Goal: Transaction & Acquisition: Purchase product/service

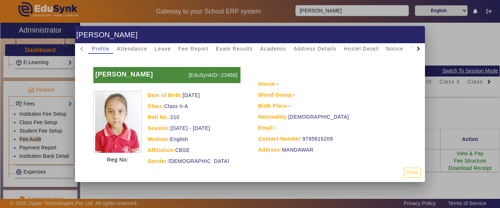
scroll to position [84, 0]
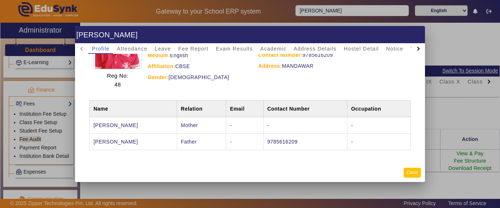
click at [412, 173] on button "Close" at bounding box center [411, 173] width 17 height 10
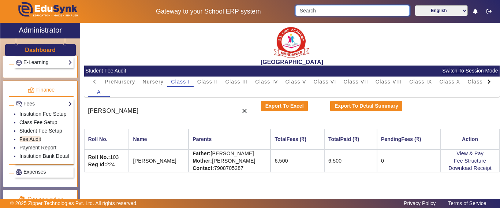
scroll to position [338, 0]
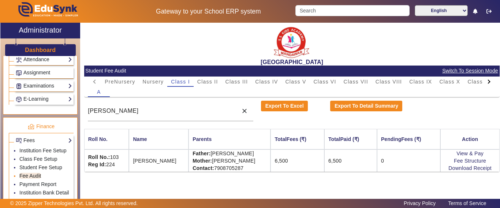
click at [28, 178] on link "Fee Audit" at bounding box center [30, 176] width 22 height 6
click at [33, 187] on link "Payment Report" at bounding box center [37, 184] width 37 height 6
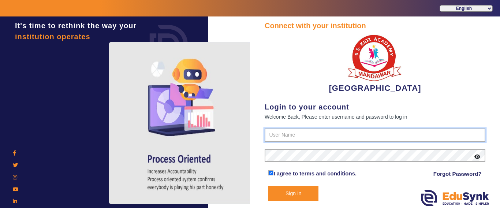
type input "9928895959"
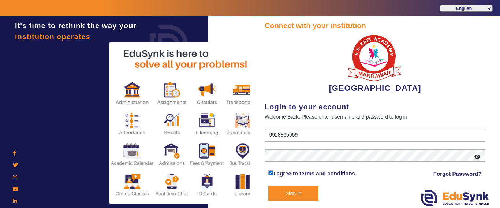
click at [294, 189] on button "Sign In" at bounding box center [293, 193] width 50 height 15
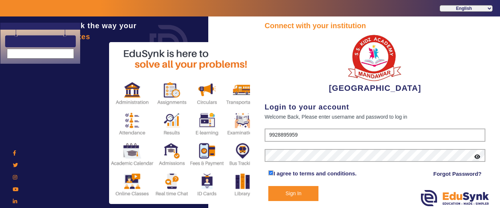
select select "en"
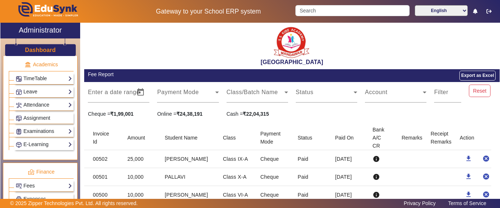
scroll to position [390, 0]
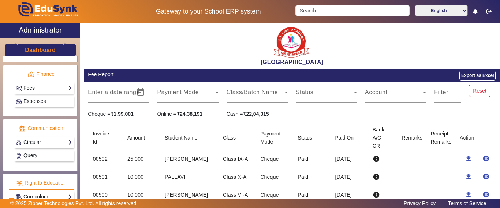
click at [34, 89] on link "Fees" at bounding box center [44, 88] width 56 height 8
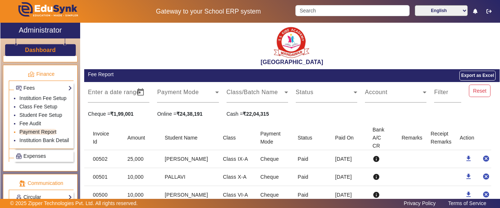
click at [31, 135] on link "Payment Report" at bounding box center [37, 132] width 37 height 6
click at [37, 135] on link "Payment Report" at bounding box center [37, 132] width 37 height 6
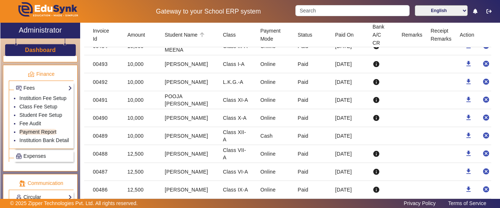
scroll to position [37, 0]
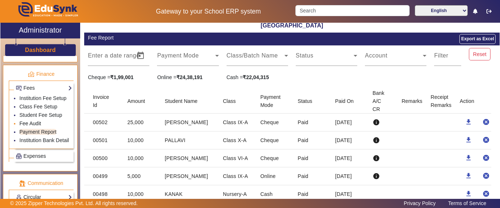
click at [34, 126] on link "Fee Audit" at bounding box center [30, 123] width 22 height 6
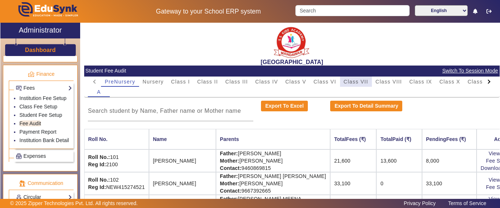
click at [360, 81] on span "Class VII" at bounding box center [355, 81] width 25 height 5
click at [144, 112] on input at bounding box center [170, 110] width 165 height 9
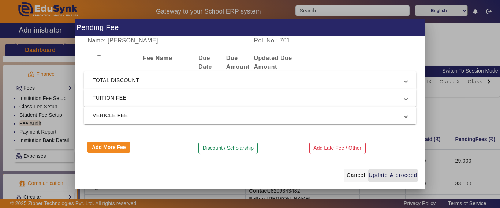
click at [357, 173] on span "Cancel" at bounding box center [355, 175] width 19 height 8
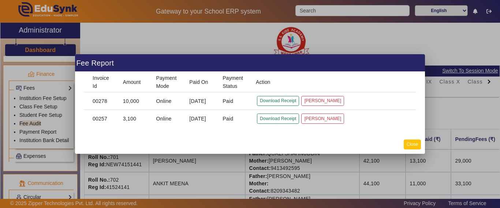
click at [411, 143] on button "Close" at bounding box center [411, 144] width 17 height 10
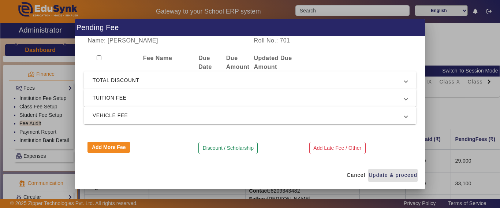
click at [143, 82] on span "TOTAL DISCOUNT" at bounding box center [249, 80] width 312 height 9
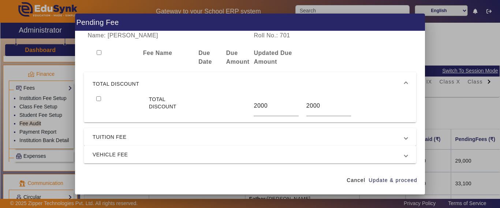
click at [143, 81] on span "TOTAL DISCOUNT" at bounding box center [249, 83] width 312 height 9
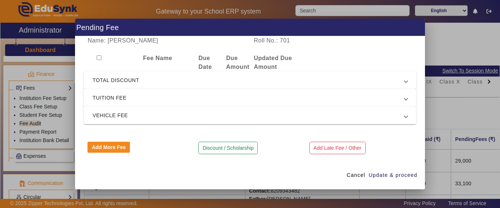
click at [129, 97] on span "TUITION FEE" at bounding box center [249, 97] width 312 height 9
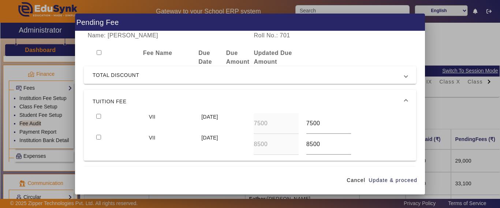
click at [97, 116] on input "checkbox" at bounding box center [98, 116] width 5 height 5
checkbox input "true"
click at [99, 138] on input "checkbox" at bounding box center [98, 137] width 5 height 5
checkbox input "true"
click at [379, 180] on span "Update & proceed" at bounding box center [392, 180] width 49 height 8
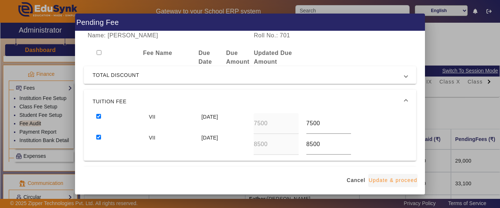
type input "8500"
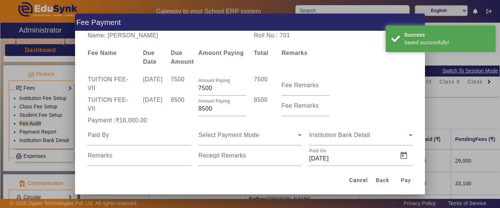
drag, startPoint x: 217, startPoint y: 105, endPoint x: 184, endPoint y: 106, distance: 32.9
click at [184, 106] on div "TUITION FEE - VII [DATE] 8500 Amount Paying 8500 8500 Fee Remarks" at bounding box center [250, 105] width 332 height 20
type input "2500"
click at [180, 108] on div "8500" at bounding box center [181, 105] width 28 height 20
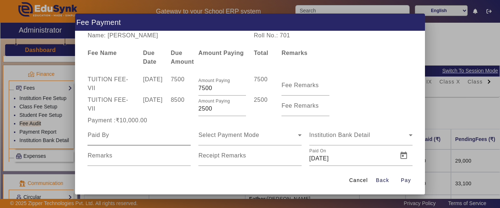
click at [144, 139] on input at bounding box center [138, 135] width 103 height 9
type input "akhlak"
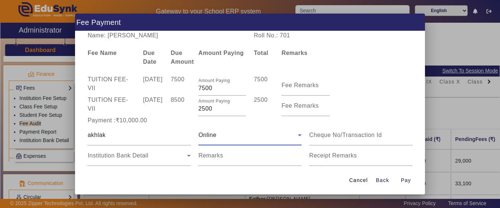
scroll to position [37, 0]
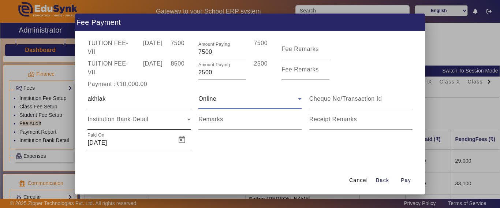
click at [122, 122] on span "Institution Bank Detail" at bounding box center [117, 119] width 61 height 6
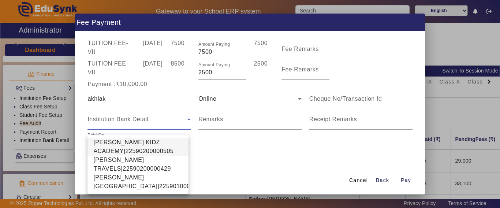
click at [121, 146] on span "[PERSON_NAME] KIDZ ACADEMY|22590200000505" at bounding box center [137, 147] width 89 height 18
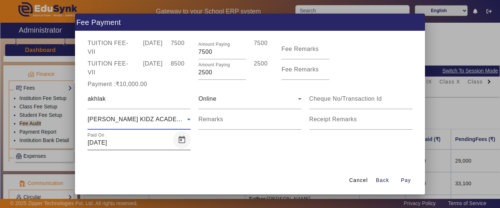
scroll to position [42, 0]
click at [174, 143] on span "Open calendar" at bounding box center [182, 140] width 18 height 18
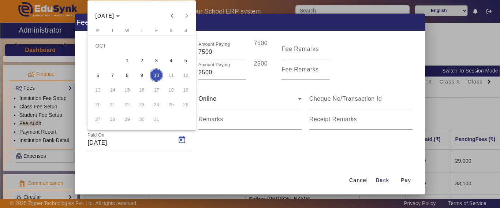
click at [143, 75] on span "9" at bounding box center [141, 74] width 13 height 13
type input "[DATE]"
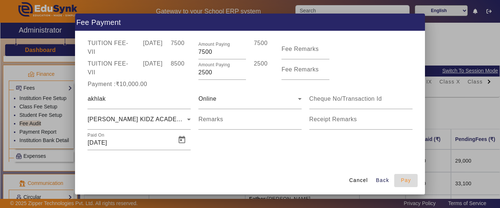
click at [409, 180] on span "Pay" at bounding box center [405, 180] width 10 height 8
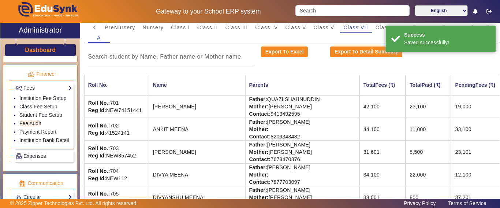
scroll to position [73, 0]
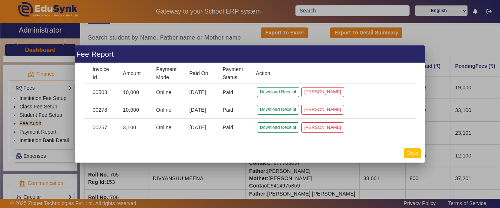
click at [414, 152] on button "Close" at bounding box center [411, 153] width 17 height 10
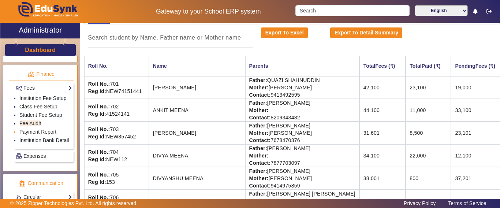
click at [44, 135] on link "Payment Report" at bounding box center [37, 132] width 37 height 6
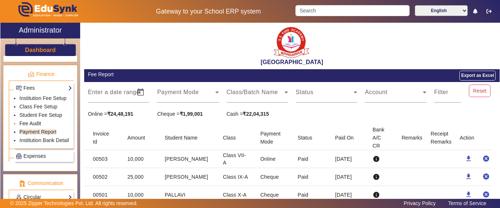
click at [34, 126] on link "Fee Audit" at bounding box center [30, 123] width 22 height 6
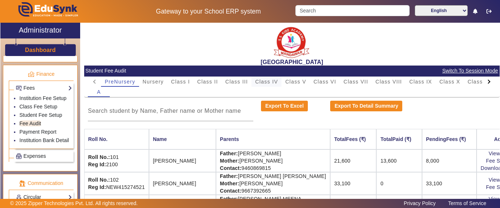
click at [270, 82] on span "Class IV" at bounding box center [266, 81] width 23 height 5
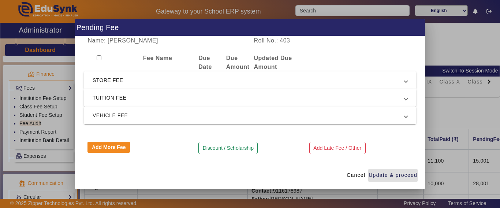
click at [126, 96] on span "TUITION FEE" at bounding box center [249, 97] width 312 height 9
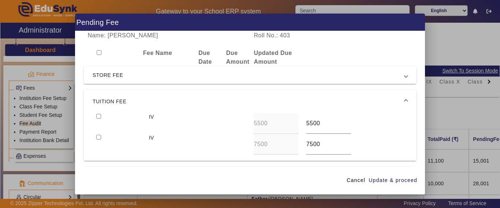
click at [99, 113] on mat-expansion-panel-header "TUITION FEE" at bounding box center [250, 101] width 332 height 23
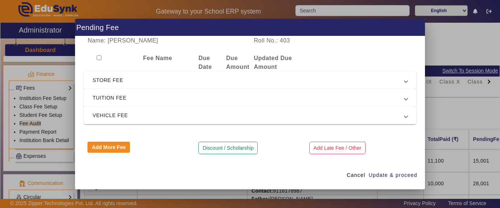
drag, startPoint x: 104, startPoint y: 92, endPoint x: 106, endPoint y: 97, distance: 5.9
click at [105, 94] on mat-expansion-panel-header "TUITION FEE" at bounding box center [250, 98] width 332 height 18
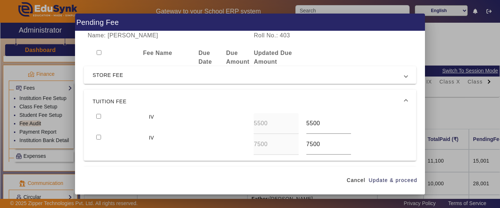
click at [99, 116] on input "checkbox" at bounding box center [98, 116] width 5 height 5
checkbox input "true"
click at [99, 136] on input "checkbox" at bounding box center [98, 137] width 5 height 5
checkbox input "true"
click at [399, 178] on span "Update & proceed" at bounding box center [392, 180] width 49 height 8
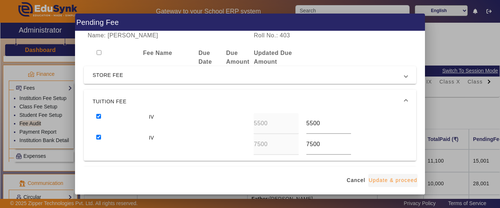
type input "7500"
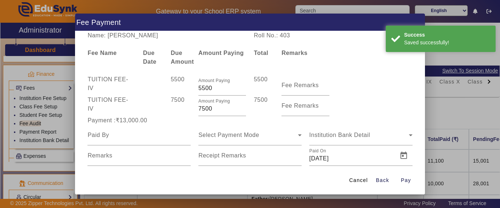
drag, startPoint x: 212, startPoint y: 109, endPoint x: 172, endPoint y: 109, distance: 39.9
click at [172, 109] on div "TUITION FEE - IV 7500 Amount Paying 7500 7500 Fee Remarks" at bounding box center [250, 105] width 332 height 20
type input "4500"
click at [172, 109] on div "7500" at bounding box center [181, 105] width 28 height 20
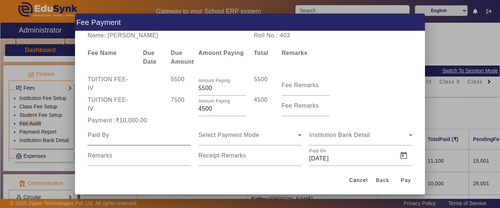
click at [136, 138] on input at bounding box center [138, 135] width 103 height 9
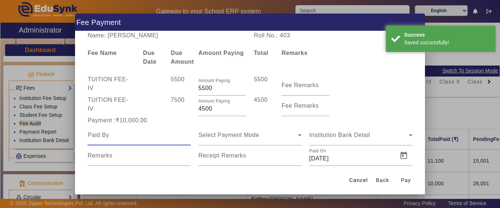
click at [136, 138] on input at bounding box center [138, 135] width 103 height 9
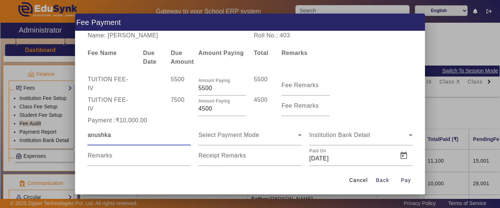
type input "anushka"
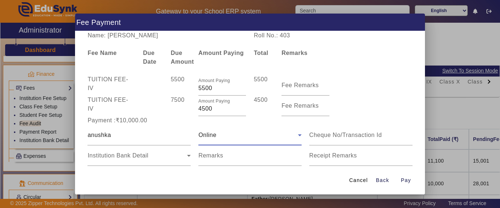
click at [222, 135] on div "Online" at bounding box center [247, 135] width 99 height 9
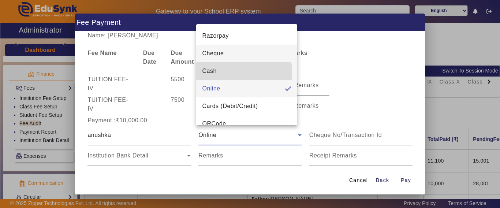
click at [221, 73] on mat-option "Cash" at bounding box center [246, 71] width 101 height 18
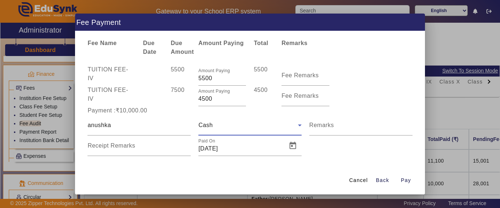
scroll to position [15, 0]
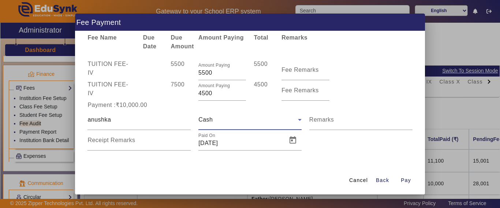
drag, startPoint x: 124, startPoint y: 148, endPoint x: 195, endPoint y: 145, distance: 71.4
click at [123, 148] on div "Receipt Remarks" at bounding box center [138, 140] width 103 height 20
click at [288, 140] on span "Open calendar" at bounding box center [293, 140] width 18 height 18
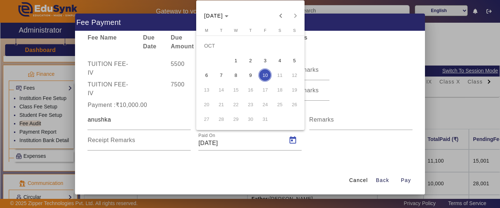
click at [253, 75] on span "9" at bounding box center [250, 74] width 13 height 13
type input "[DATE]"
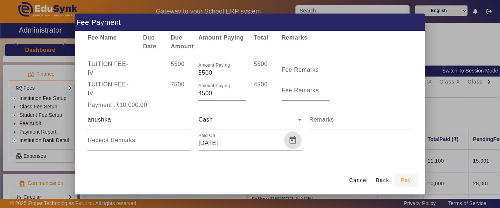
click at [407, 181] on span "Pay" at bounding box center [405, 180] width 10 height 8
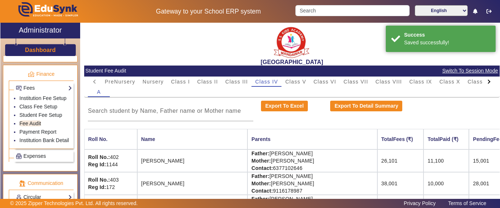
scroll to position [0, 0]
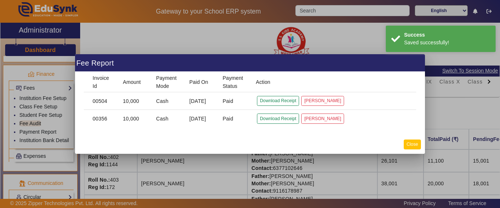
click at [414, 143] on button "Close" at bounding box center [411, 144] width 17 height 10
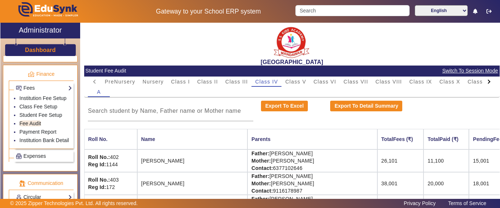
scroll to position [0, 0]
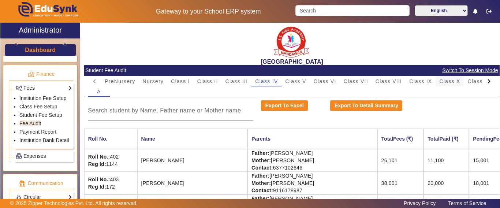
click at [452, 79] on span "Class X" at bounding box center [449, 81] width 21 height 5
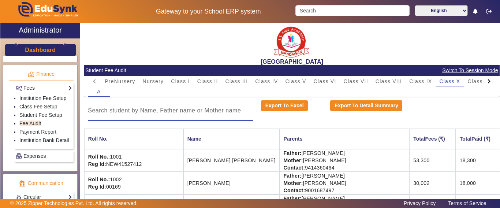
click at [182, 109] on input at bounding box center [170, 110] width 165 height 9
click at [182, 110] on input at bounding box center [170, 110] width 165 height 9
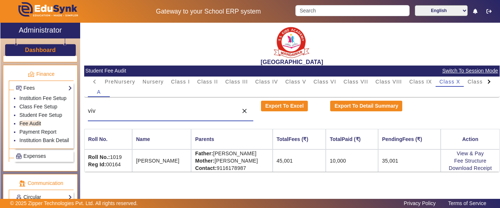
scroll to position [0, 0]
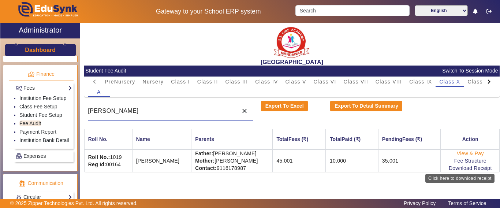
type input "[PERSON_NAME]"
click at [467, 152] on link "View & Pay" at bounding box center [469, 153] width 27 height 6
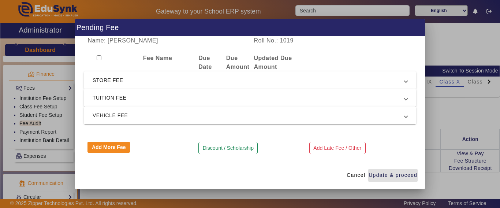
click at [116, 95] on span "TUITION FEE" at bounding box center [249, 97] width 312 height 9
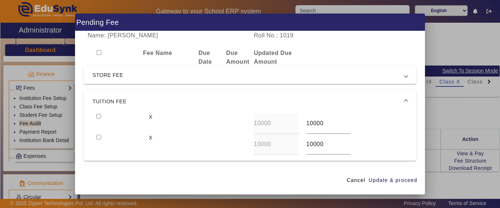
click at [97, 117] on input "checkbox" at bounding box center [98, 116] width 5 height 5
checkbox input "true"
click at [413, 178] on span "Update & proceed" at bounding box center [392, 180] width 49 height 8
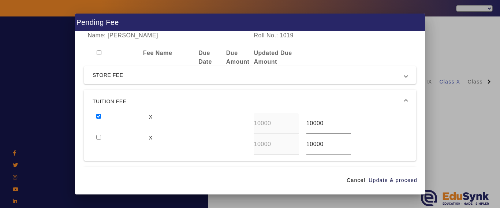
select select "en"
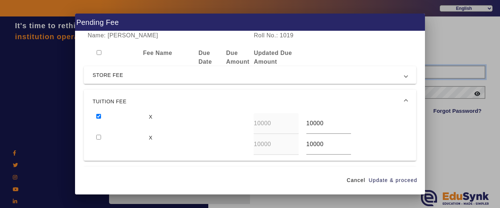
type input "9928895959"
click at [361, 181] on span "Cancel" at bounding box center [355, 180] width 19 height 8
click at [443, 157] on div "Connect with your institution Login to your account Welcome Back, Please enter …" at bounding box center [375, 112] width 250 height 193
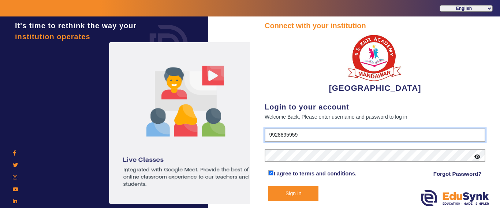
click at [303, 130] on input "9928895959" at bounding box center [374, 134] width 221 height 13
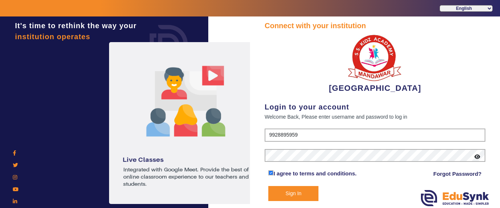
click at [285, 197] on button "Sign In" at bounding box center [293, 193] width 50 height 15
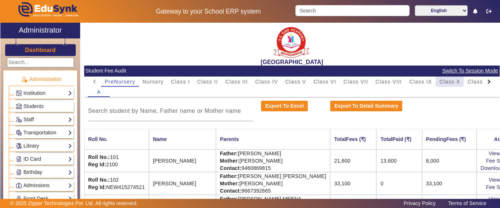
click at [453, 82] on span "Class X" at bounding box center [449, 81] width 21 height 5
click at [183, 109] on input at bounding box center [170, 110] width 165 height 9
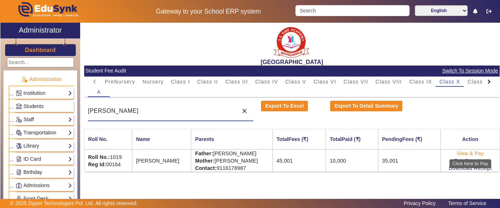
type input "[PERSON_NAME]"
click at [462, 153] on link "View & Pay" at bounding box center [469, 153] width 27 height 6
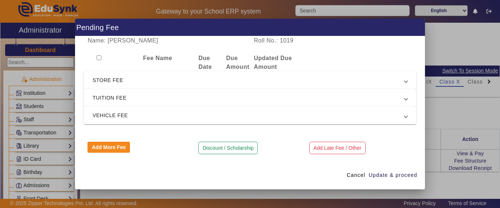
click at [107, 82] on span "STORE FEE" at bounding box center [249, 80] width 312 height 9
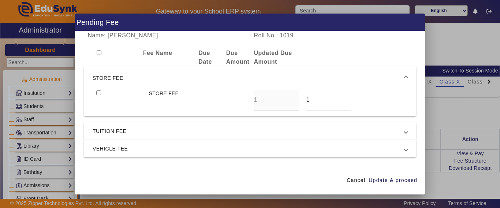
click at [106, 80] on span "STORE FEE" at bounding box center [249, 78] width 312 height 9
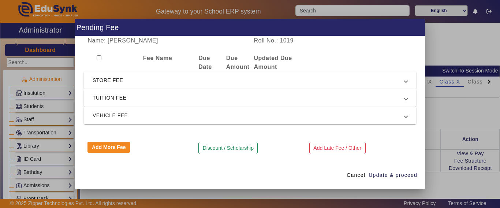
click at [106, 98] on span "TUITION FEE" at bounding box center [249, 97] width 312 height 9
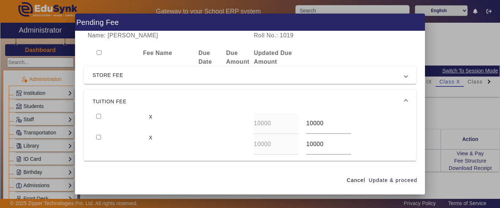
click at [98, 117] on input "checkbox" at bounding box center [98, 116] width 5 height 5
checkbox input "true"
click at [399, 179] on span "Update & proceed" at bounding box center [392, 180] width 49 height 8
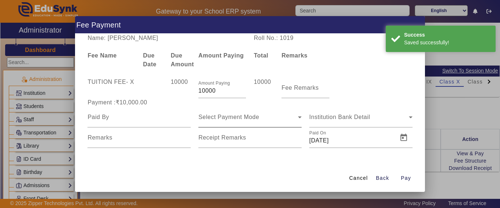
click at [221, 119] on span "Select Payment Mode" at bounding box center [228, 117] width 61 height 6
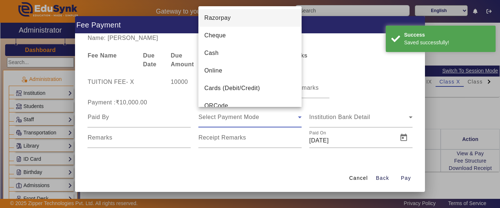
click at [146, 118] on div at bounding box center [250, 104] width 500 height 208
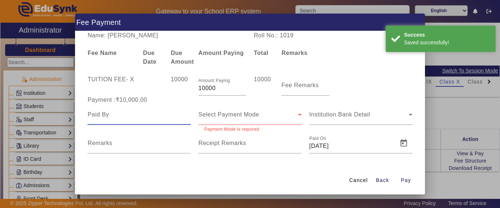
click at [147, 118] on input at bounding box center [138, 114] width 103 height 9
type input "[PERSON_NAME]"
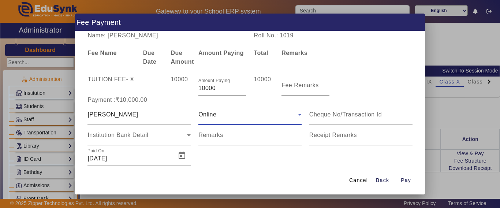
click at [229, 110] on div "Online" at bounding box center [247, 114] width 99 height 9
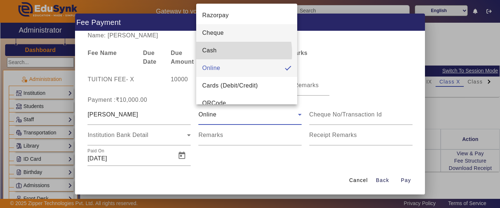
click at [217, 53] on mat-option "Cash" at bounding box center [246, 51] width 101 height 18
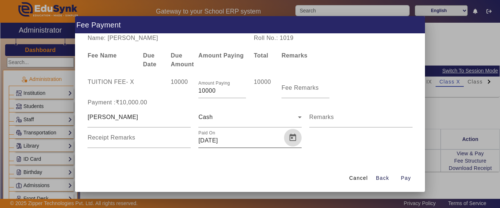
click at [292, 136] on span "Open calendar" at bounding box center [293, 138] width 18 height 18
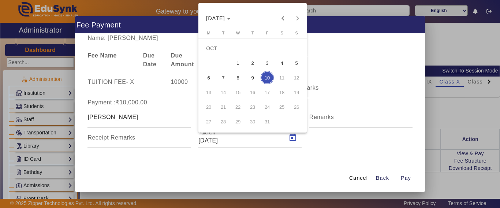
click at [250, 81] on span "9" at bounding box center [252, 77] width 13 height 13
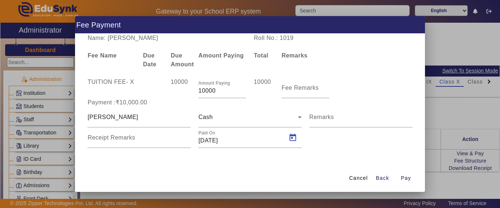
type input "[DATE]"
click at [405, 180] on span "Pay" at bounding box center [405, 178] width 10 height 8
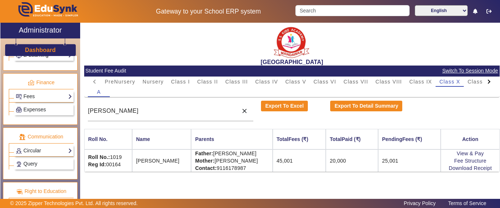
scroll to position [390, 0]
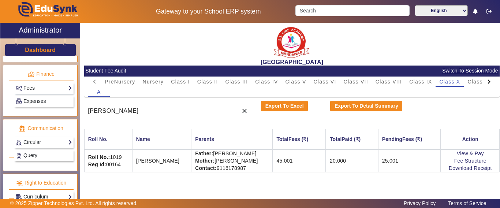
click at [35, 85] on link "Fees" at bounding box center [44, 88] width 56 height 8
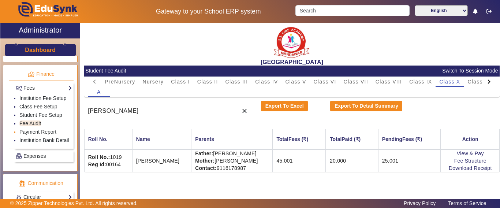
click at [31, 135] on link "Payment Report" at bounding box center [37, 132] width 37 height 6
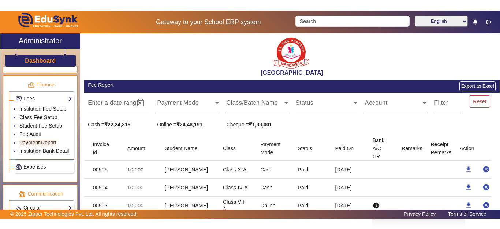
scroll to position [37, 0]
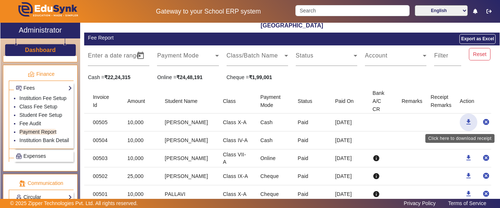
click at [464, 121] on mat-icon "download" at bounding box center [467, 121] width 7 height 7
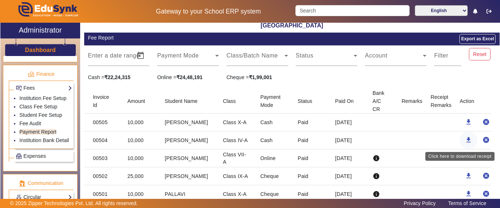
click at [464, 140] on mat-icon "download" at bounding box center [467, 139] width 7 height 7
click at [464, 139] on mat-icon "download" at bounding box center [467, 139] width 7 height 7
click at [380, 135] on mat-cell at bounding box center [380, 140] width 29 height 18
click at [464, 138] on mat-icon "download" at bounding box center [467, 139] width 7 height 7
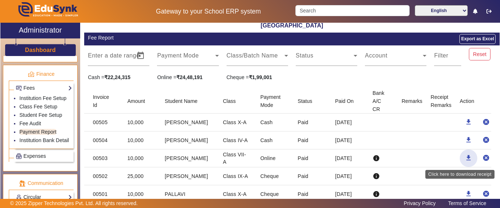
click at [464, 158] on mat-icon "download" at bounding box center [467, 157] width 7 height 7
